Goal: Check status

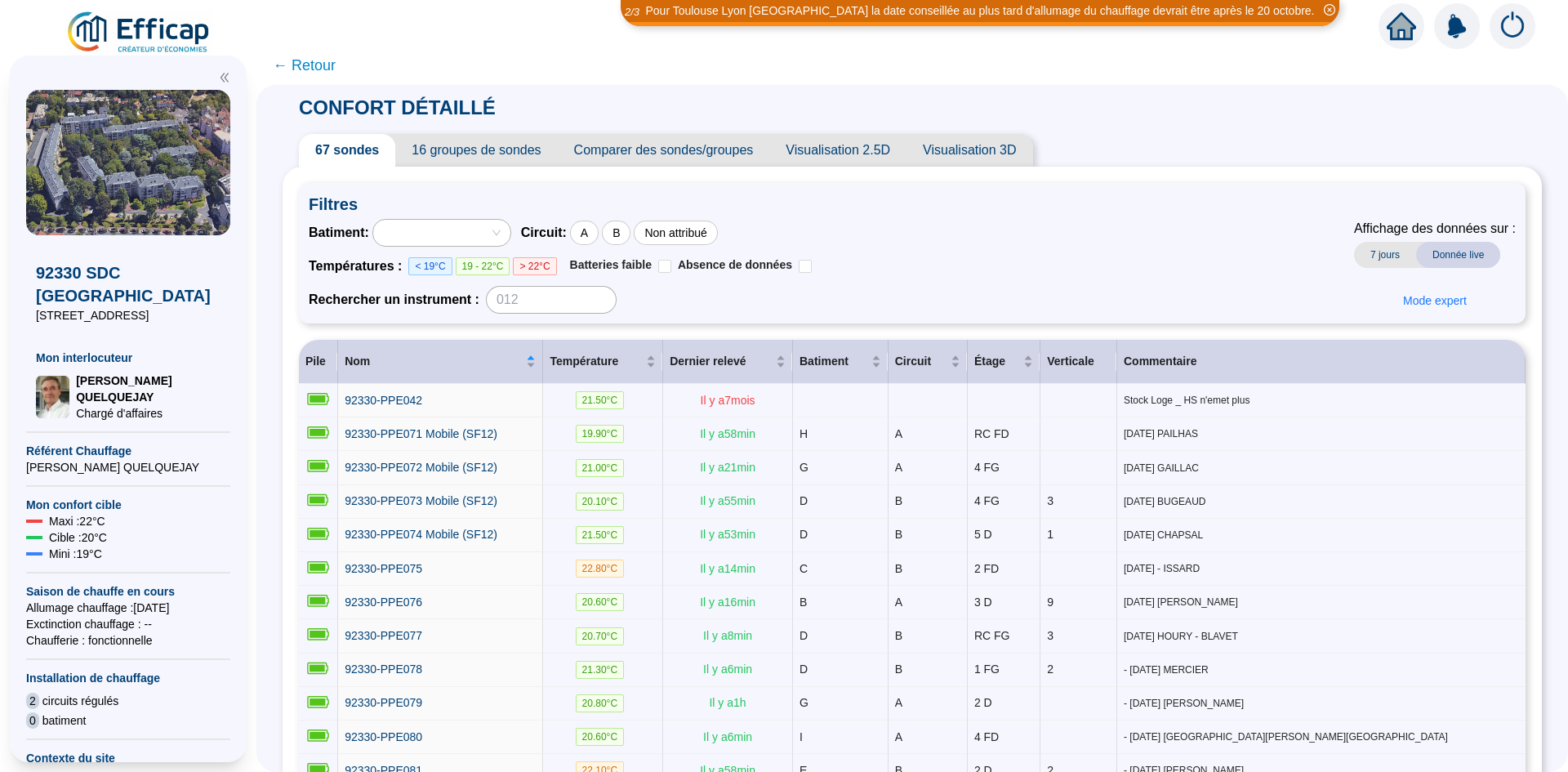
click at [1386, 30] on icon "home" at bounding box center [1401, 25] width 30 height 23
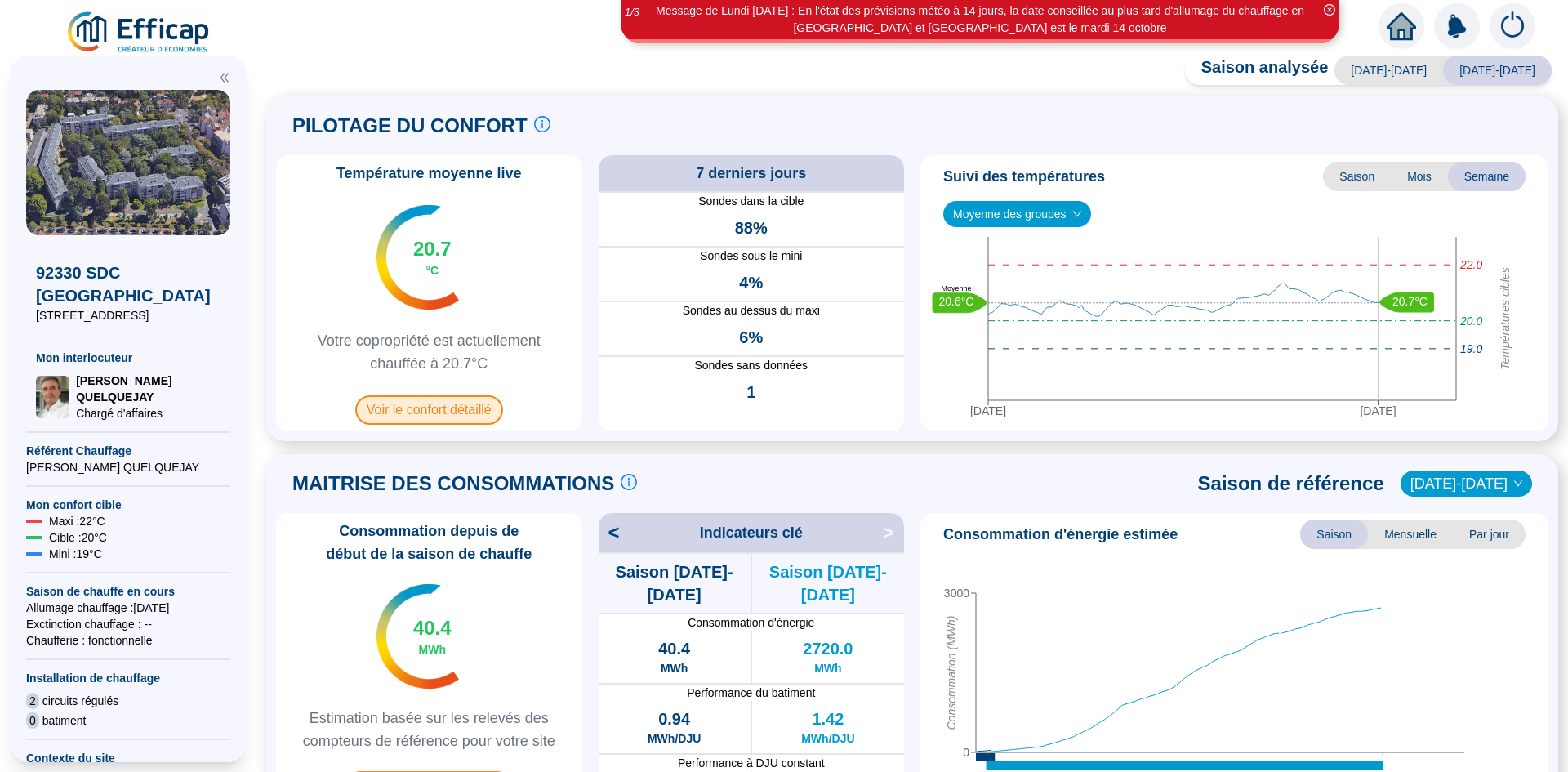
click at [453, 425] on span "Voir le confort détaillé" at bounding box center [429, 410] width 148 height 30
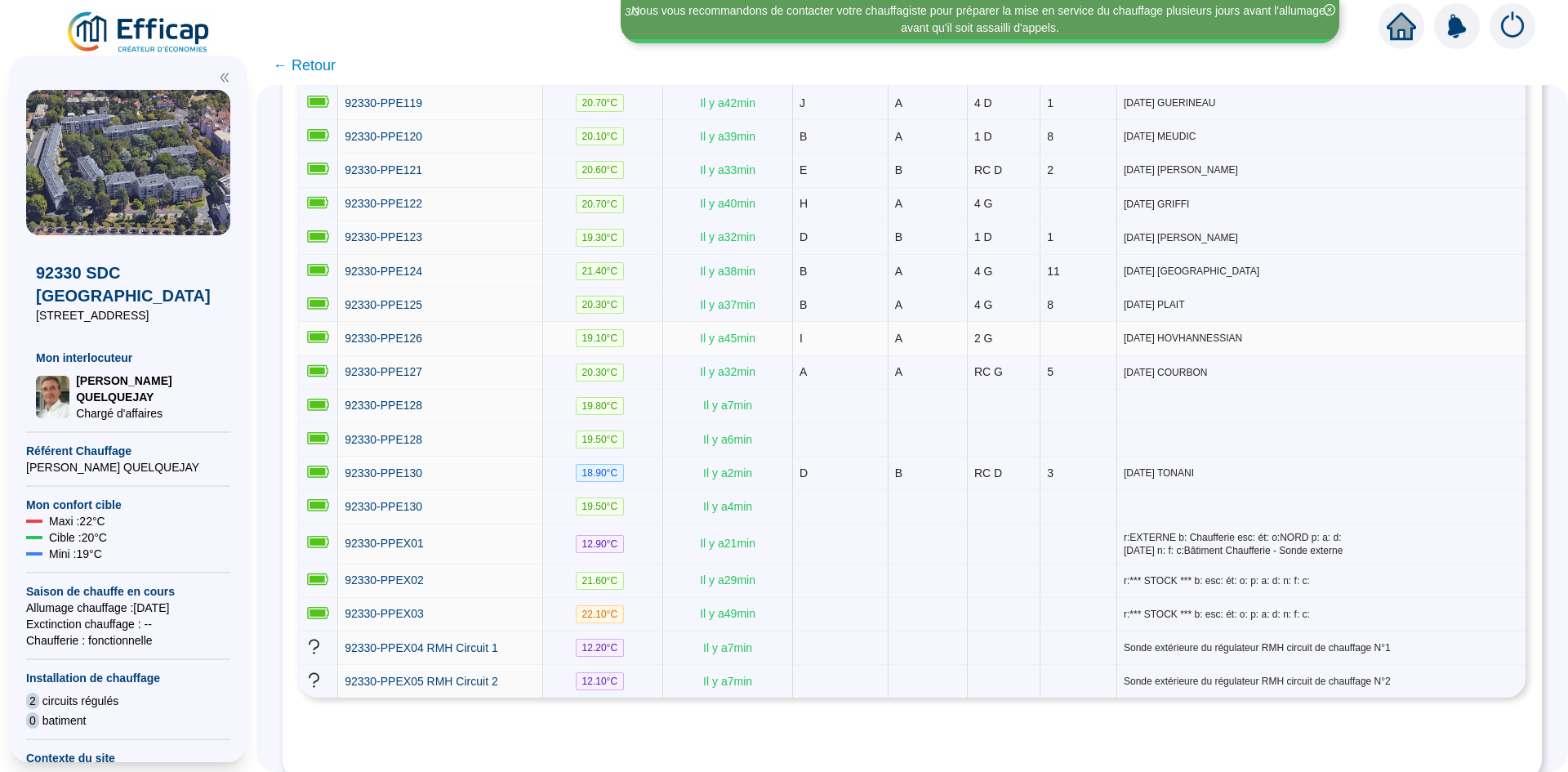
scroll to position [2123, 0]
